Goal: Information Seeking & Learning: Check status

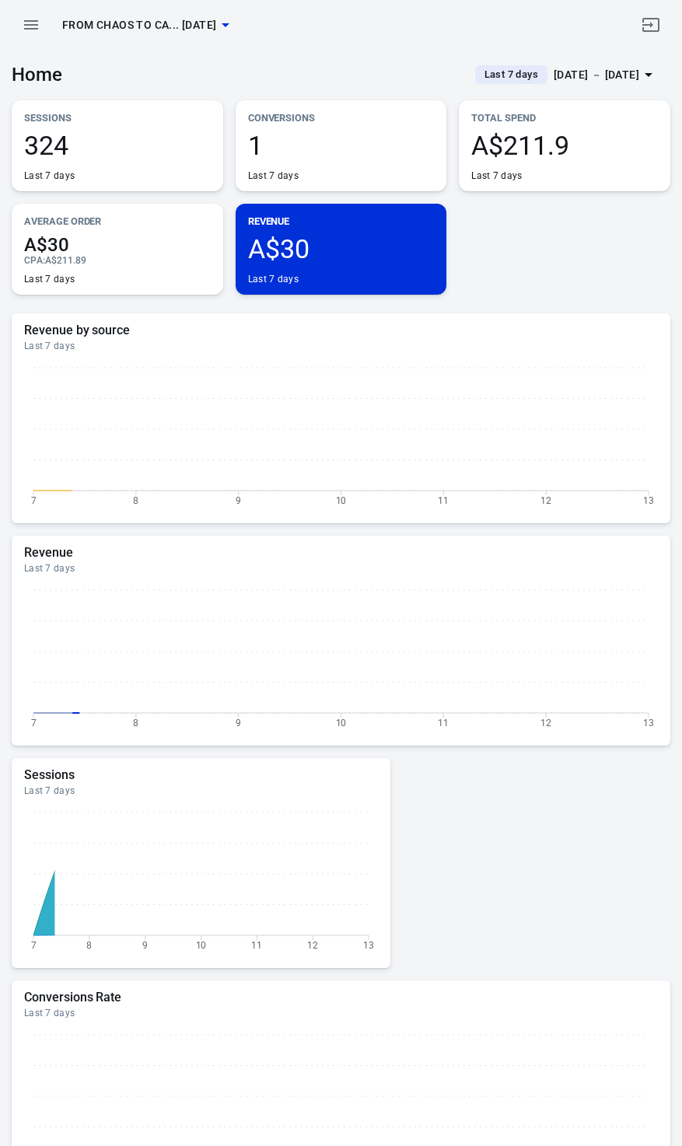
click at [641, 69] on icon "button" at bounding box center [648, 74] width 19 height 19
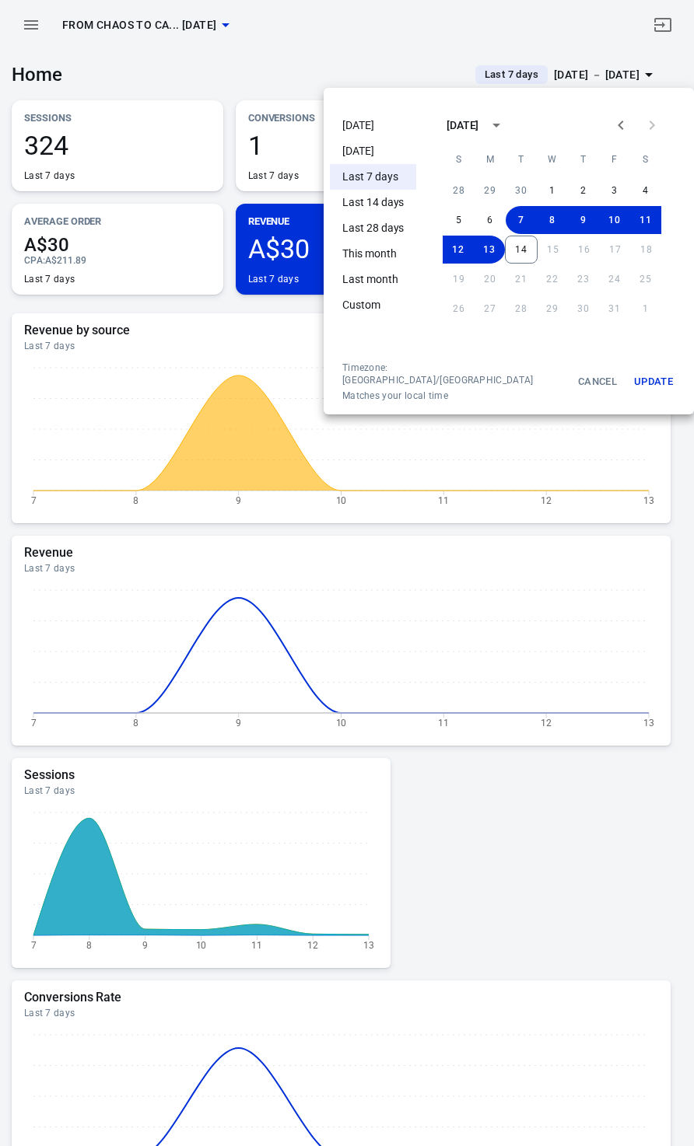
click at [365, 114] on li "[DATE]" at bounding box center [373, 126] width 86 height 26
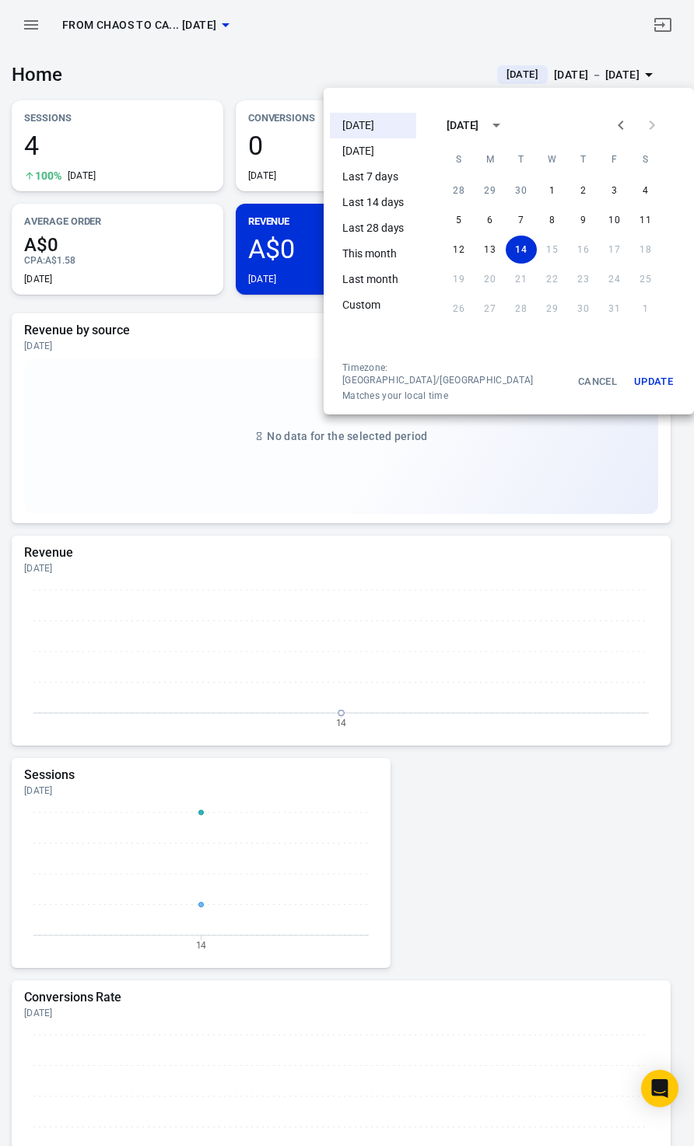
click at [212, 89] on div at bounding box center [347, 573] width 694 height 1146
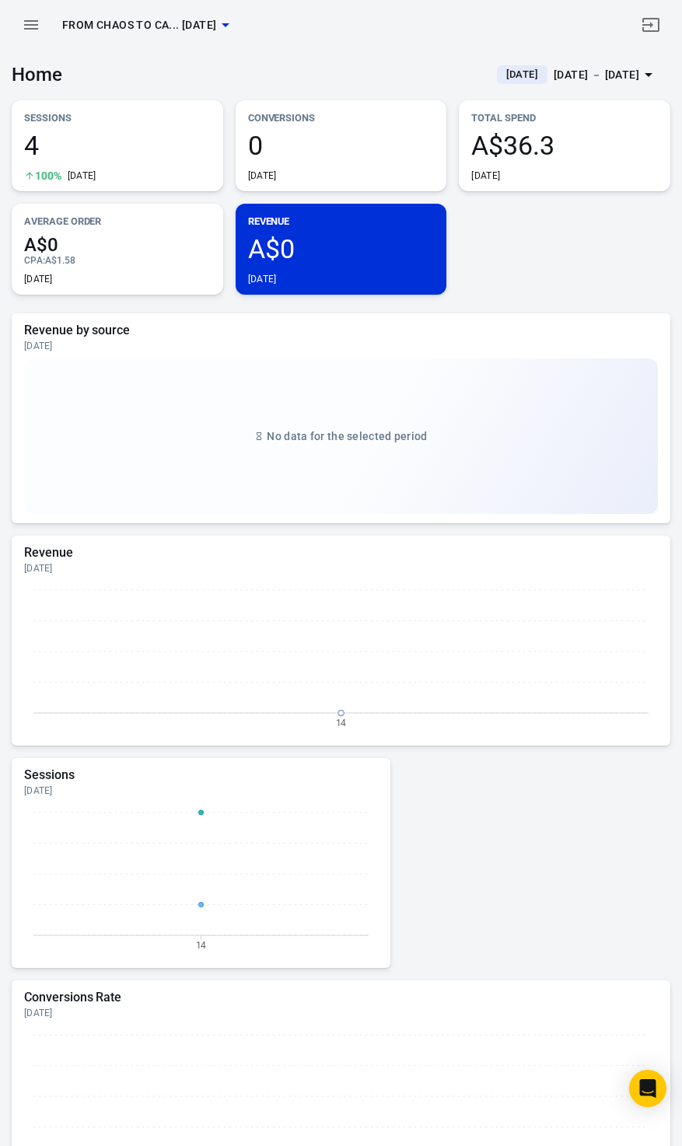
click at [26, 25] on icon "button" at bounding box center [31, 24] width 14 height 9
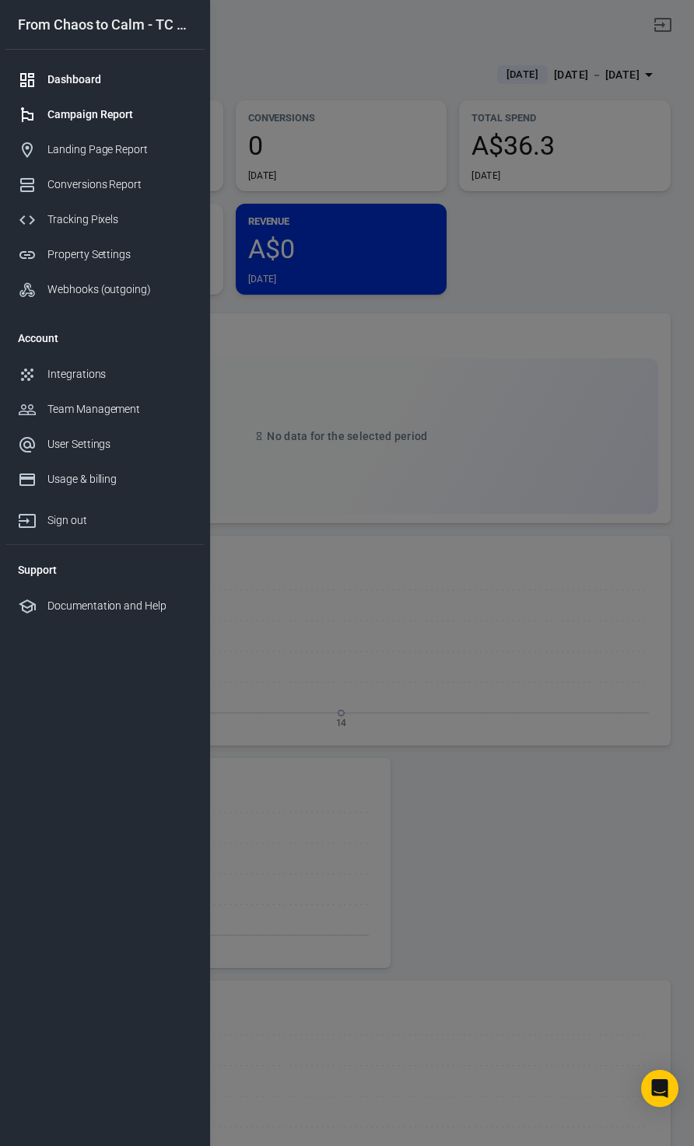
click at [100, 107] on div "Campaign Report" at bounding box center [119, 115] width 145 height 16
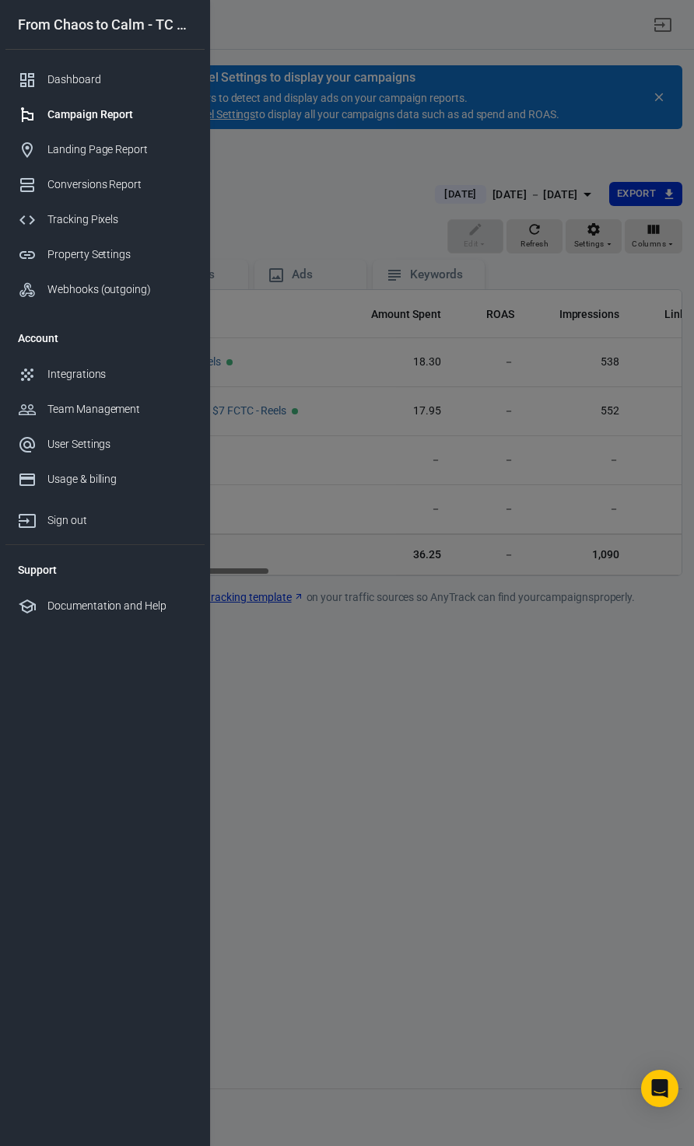
click at [365, 177] on div at bounding box center [347, 573] width 694 height 1146
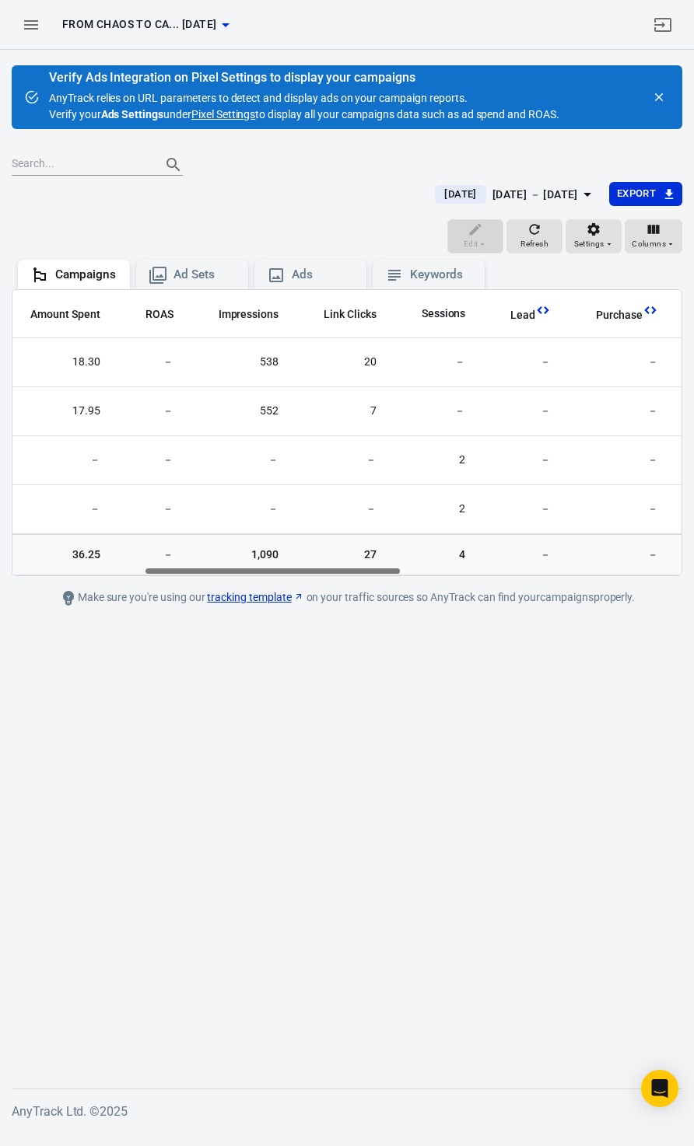
scroll to position [0, 342]
drag, startPoint x: 236, startPoint y: 571, endPoint x: 369, endPoint y: 578, distance: 132.4
click at [369, 578] on main "Verify Ads Integration on Pixel Settings to display your campaigns AnyTrack rel…" at bounding box center [347, 564] width 670 height 998
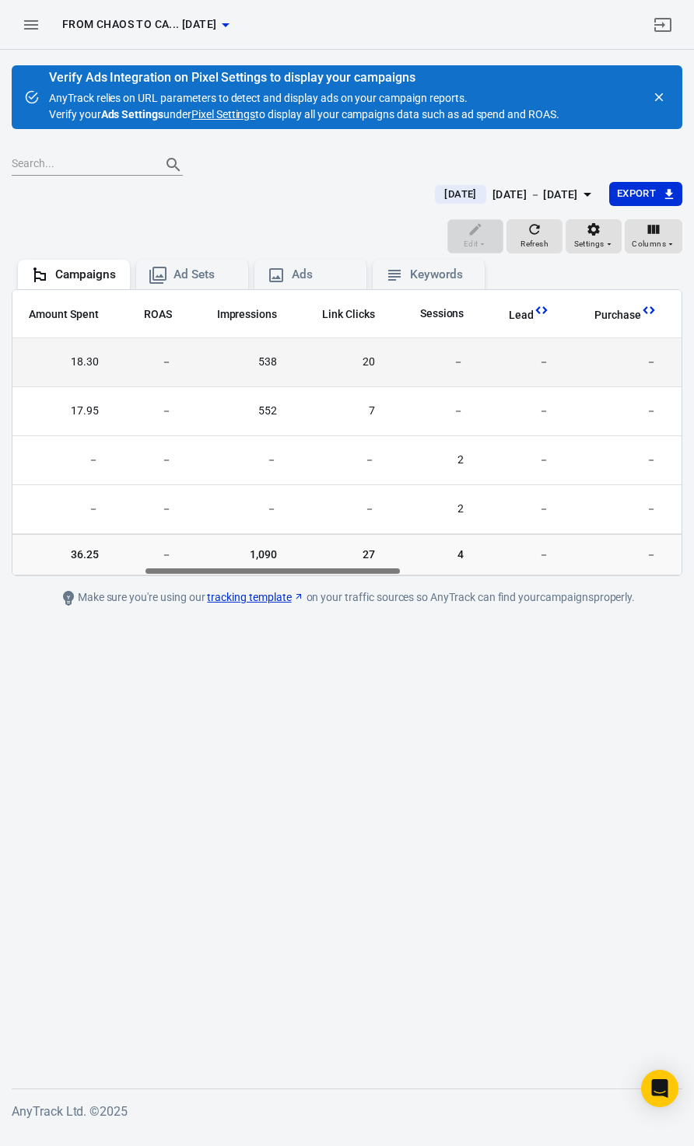
click at [369, 362] on span "20" at bounding box center [338, 363] width 73 height 16
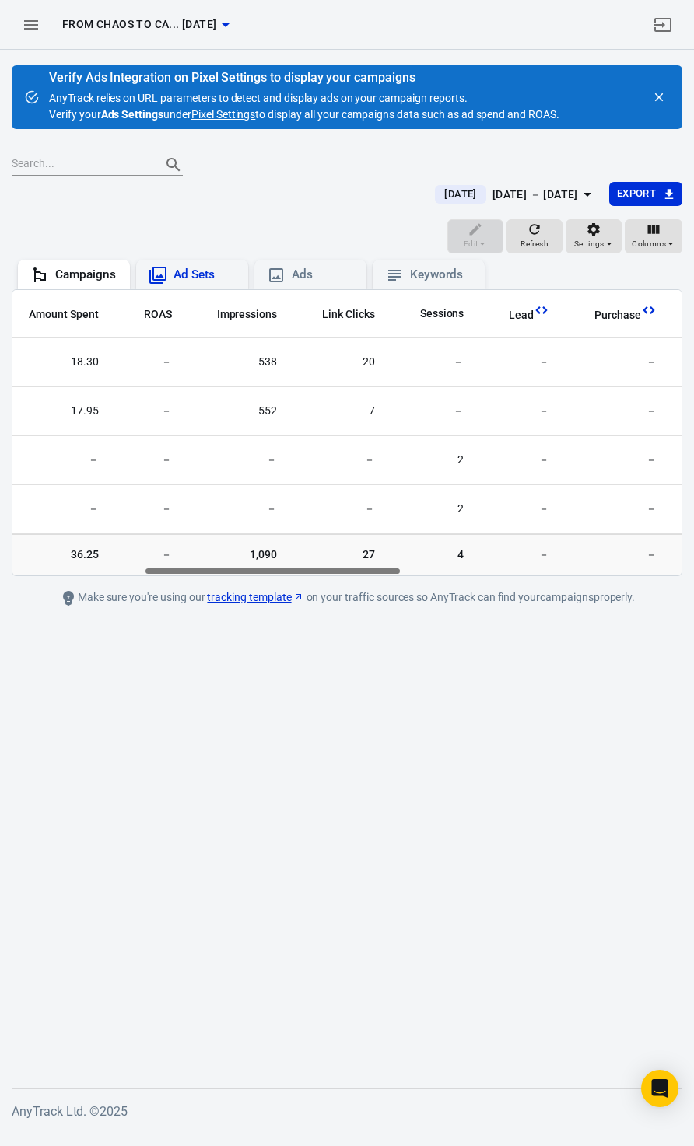
click at [207, 275] on div "Ad Sets" at bounding box center [204, 275] width 62 height 16
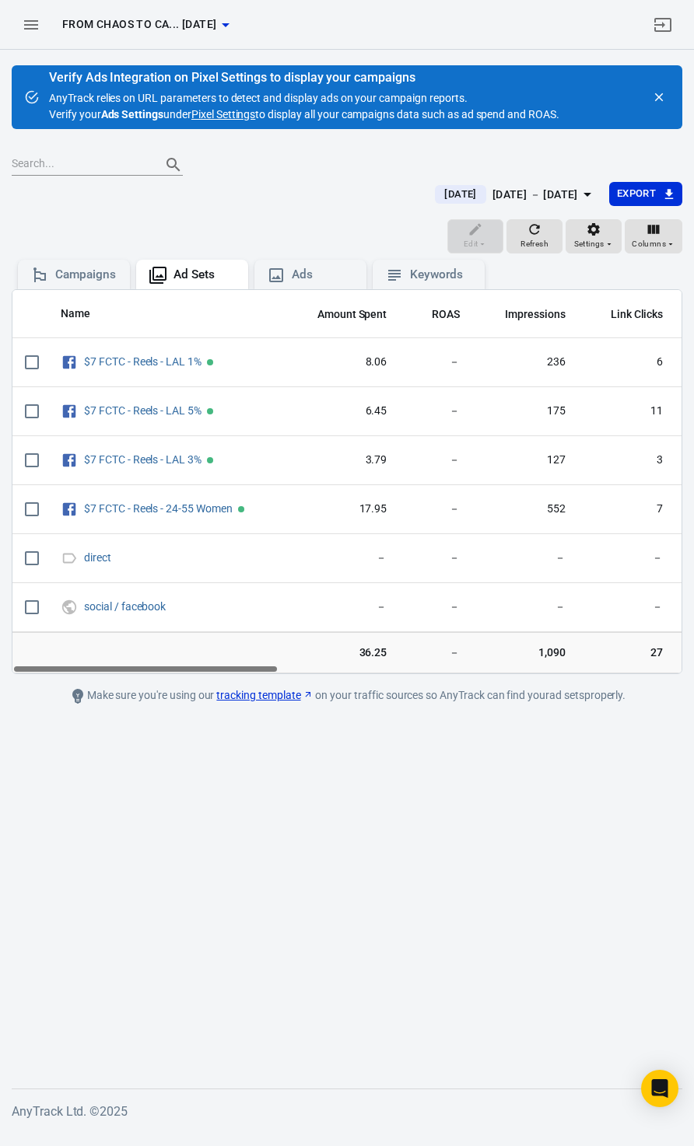
click at [270, 669] on div "Name Amount Spent ROAS Impressions Link Clicks Sessions Lead Purchase Revenue A…" at bounding box center [346, 481] width 669 height 383
click at [269, 667] on div "Name Amount Spent ROAS Impressions Link Clicks Sessions Lead Purchase Revenue A…" at bounding box center [346, 481] width 669 height 383
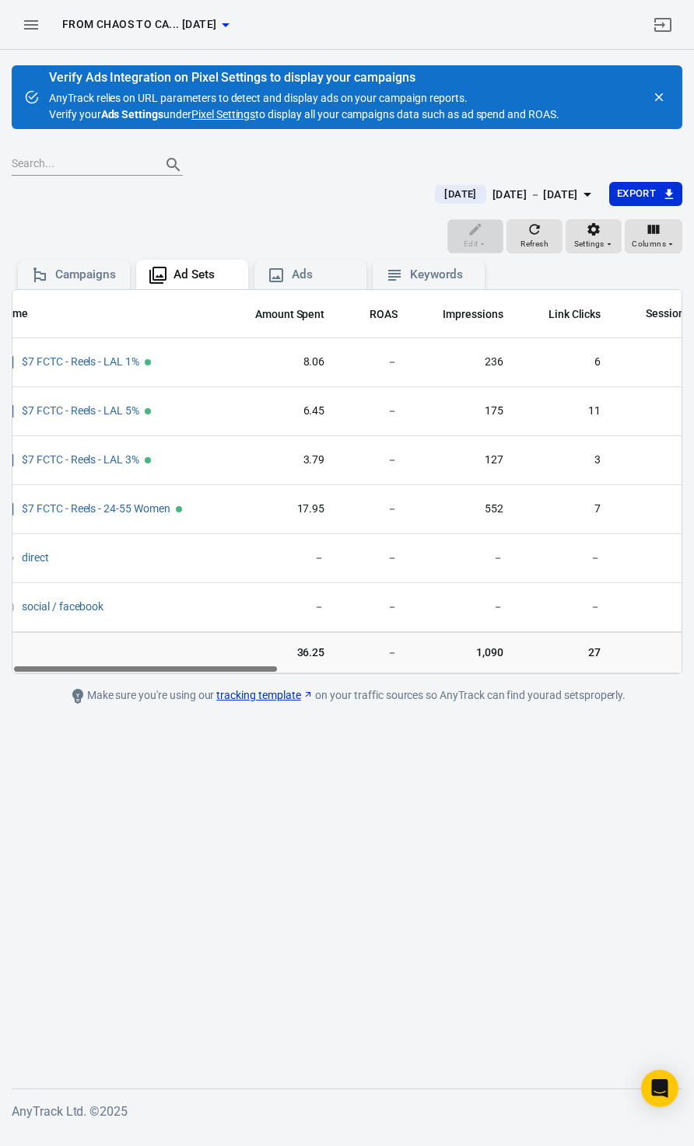
drag, startPoint x: 268, startPoint y: 667, endPoint x: 297, endPoint y: 663, distance: 29.0
click at [296, 663] on div "Name Amount Spent ROAS Impressions Link Clicks Sessions Lead Purchase Revenue A…" at bounding box center [347, 481] width 670 height 385
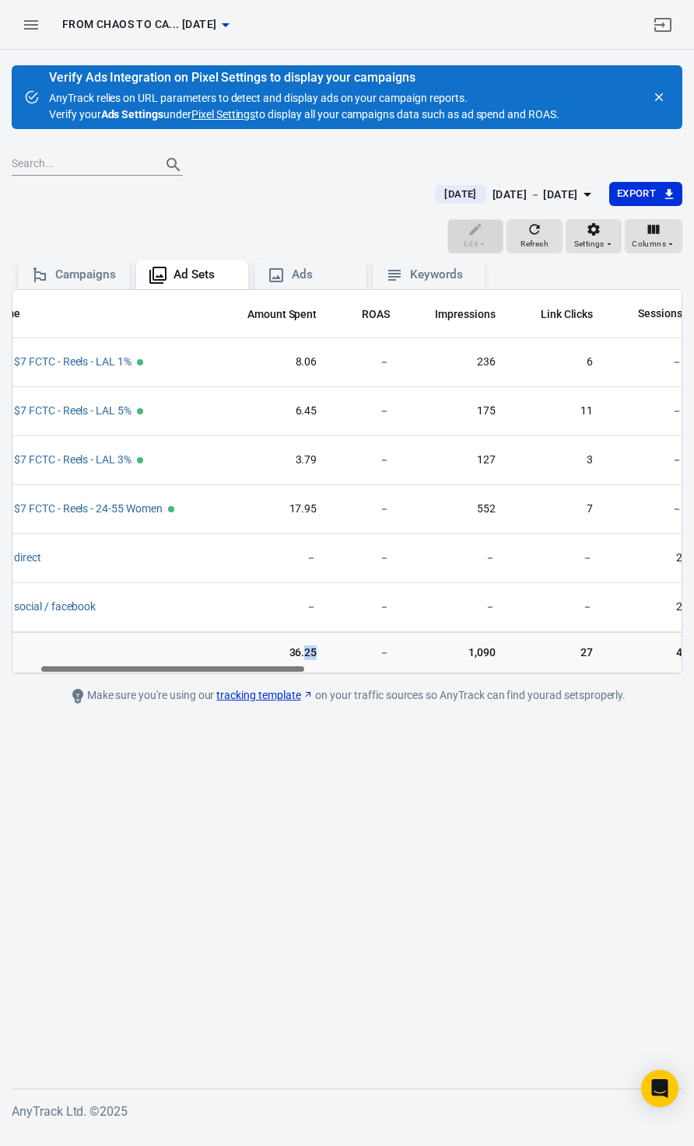
click at [327, 666] on td "36.25" at bounding box center [272, 652] width 115 height 42
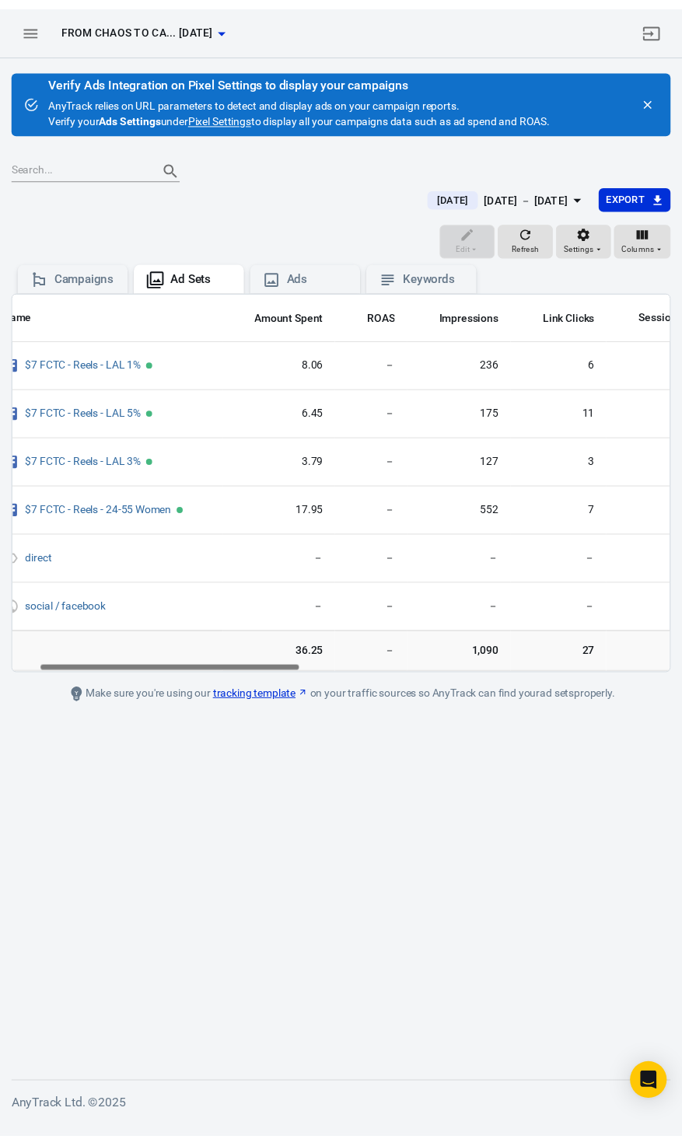
scroll to position [0, 0]
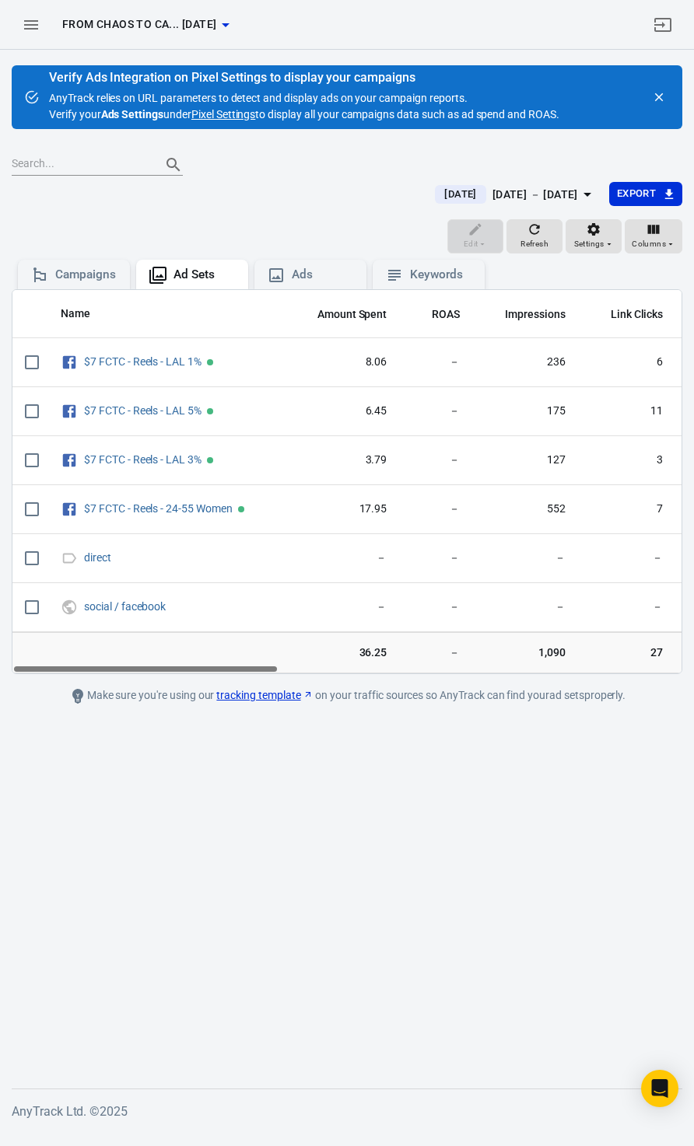
drag, startPoint x: 250, startPoint y: 673, endPoint x: 105, endPoint y: 673, distance: 145.4
click at [105, 673] on div "Name Amount Spent ROAS Impressions Link Clicks Sessions Lead Purchase Revenue A…" at bounding box center [346, 481] width 669 height 383
click at [428, 268] on div "Keywords" at bounding box center [441, 275] width 62 height 16
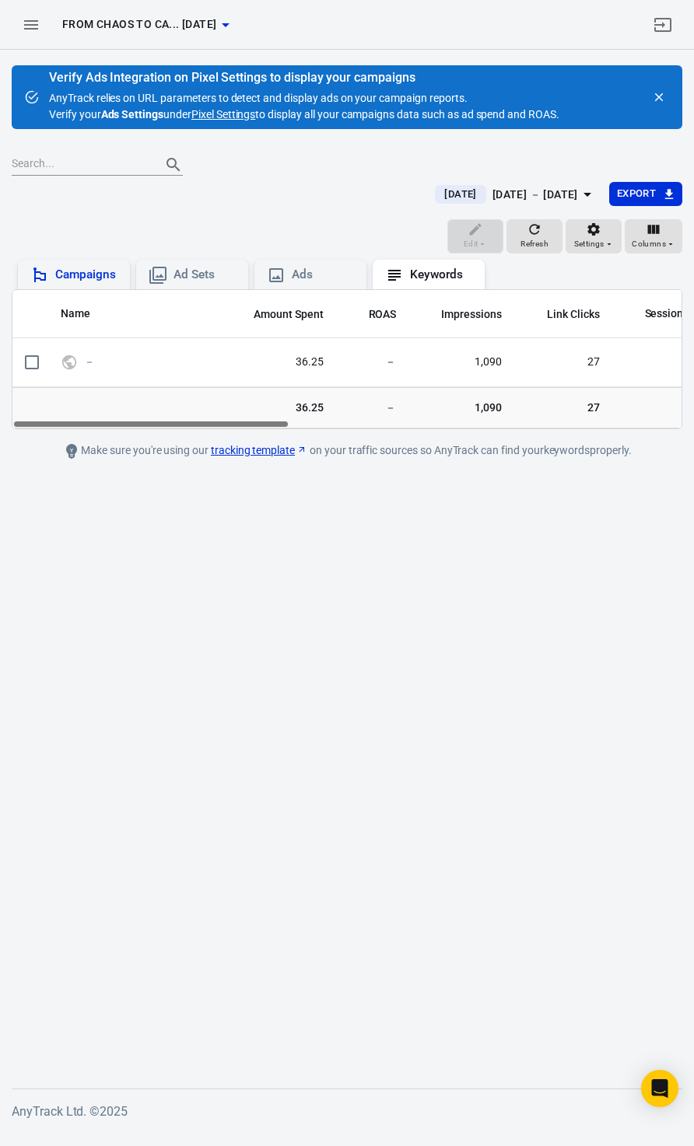
click at [89, 271] on div "Campaigns" at bounding box center [86, 275] width 62 height 16
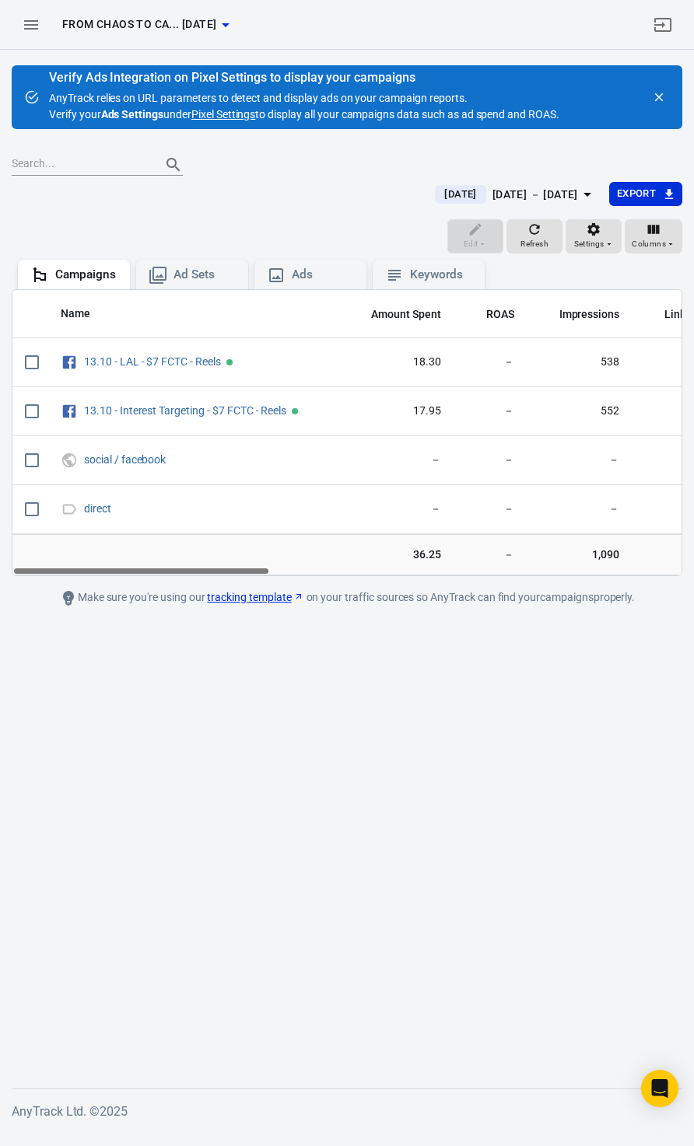
click at [17, 28] on button "button" at bounding box center [30, 24] width 37 height 37
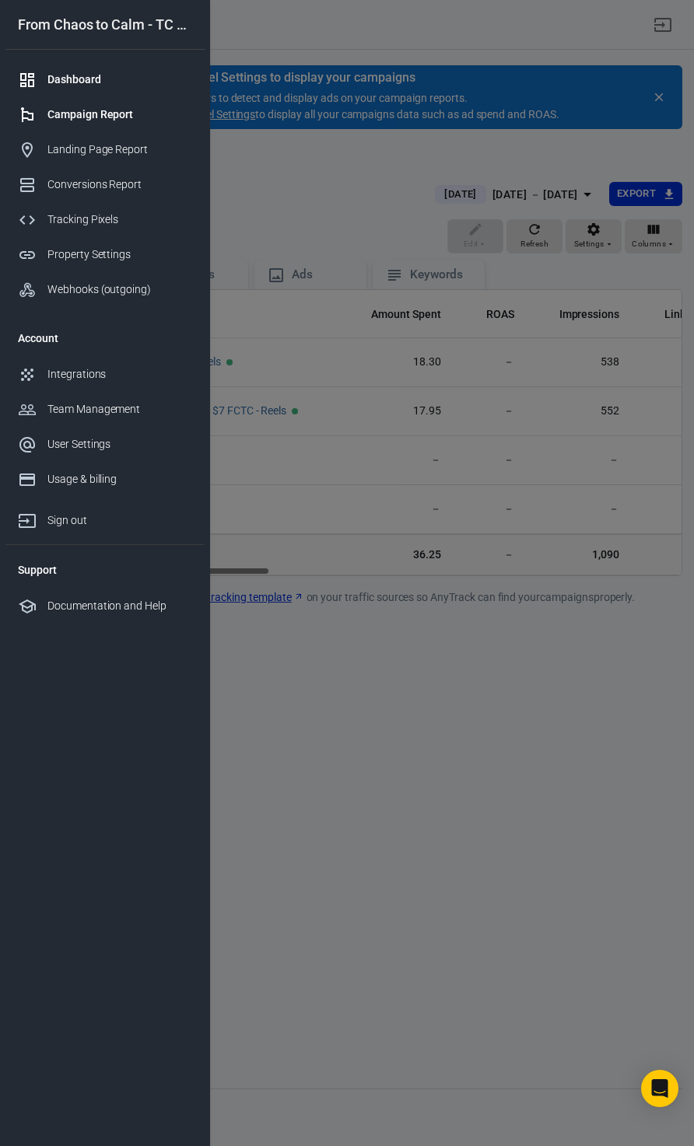
click at [80, 77] on div "Dashboard" at bounding box center [119, 80] width 145 height 16
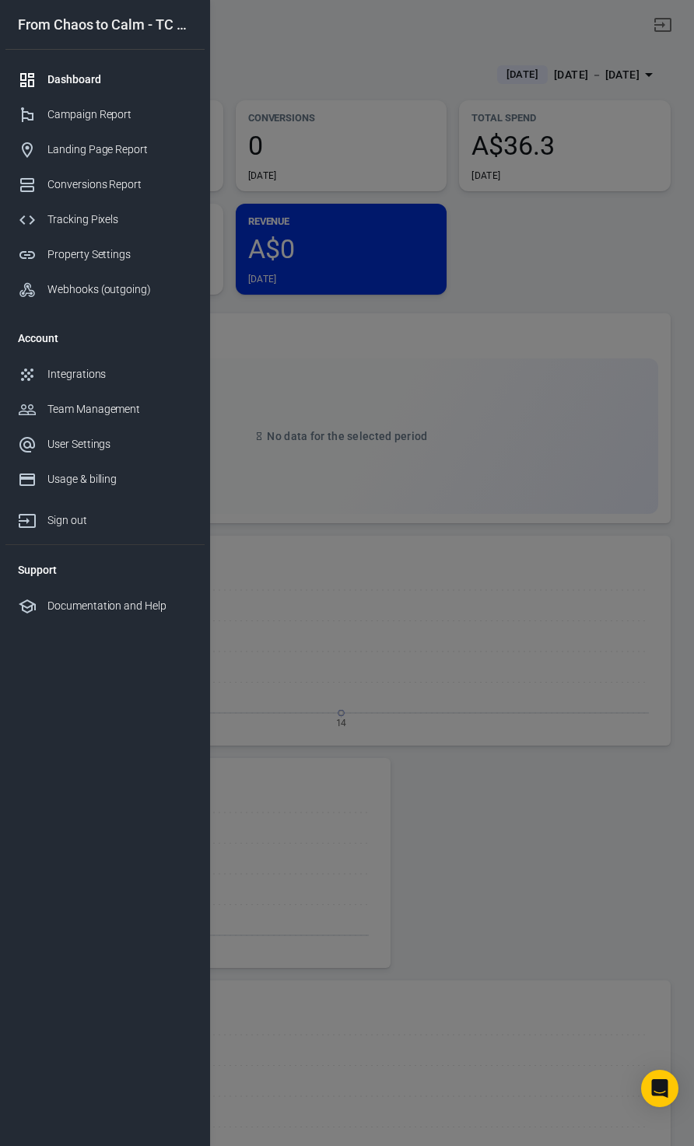
click at [515, 257] on div at bounding box center [347, 573] width 694 height 1146
